Goal: Navigation & Orientation: Find specific page/section

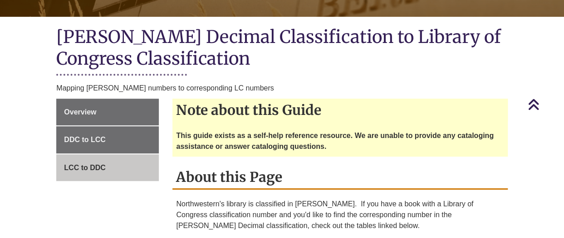
scroll to position [199, 0]
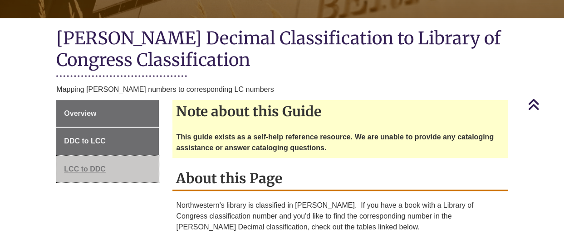
click at [91, 160] on link "LCC to DDC" at bounding box center [107, 169] width 102 height 27
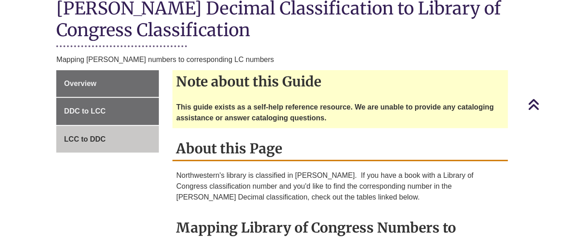
scroll to position [229, 0]
click at [92, 138] on span "LCC to DDC" at bounding box center [85, 139] width 42 height 8
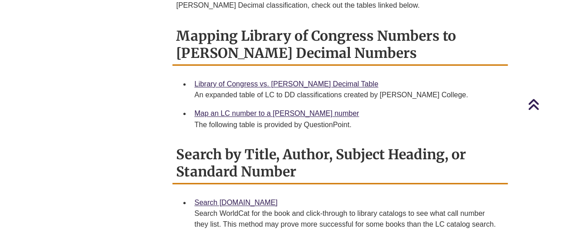
scroll to position [422, 0]
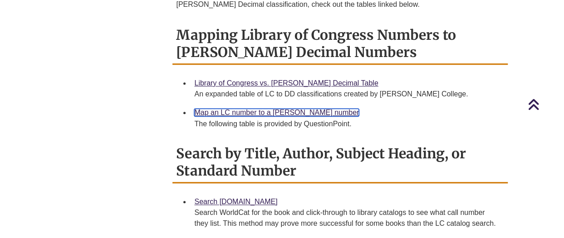
click at [202, 113] on link "Map an LC number to a [PERSON_NAME] number" at bounding box center [276, 113] width 165 height 8
